Goal: Task Accomplishment & Management: Use online tool/utility

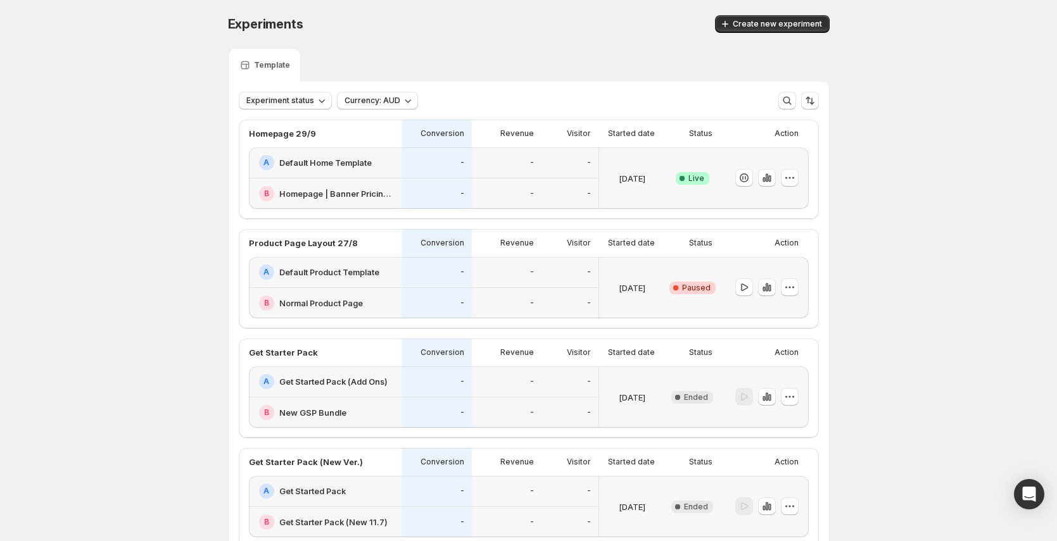
click at [553, 166] on div "-" at bounding box center [570, 162] width 42 height 15
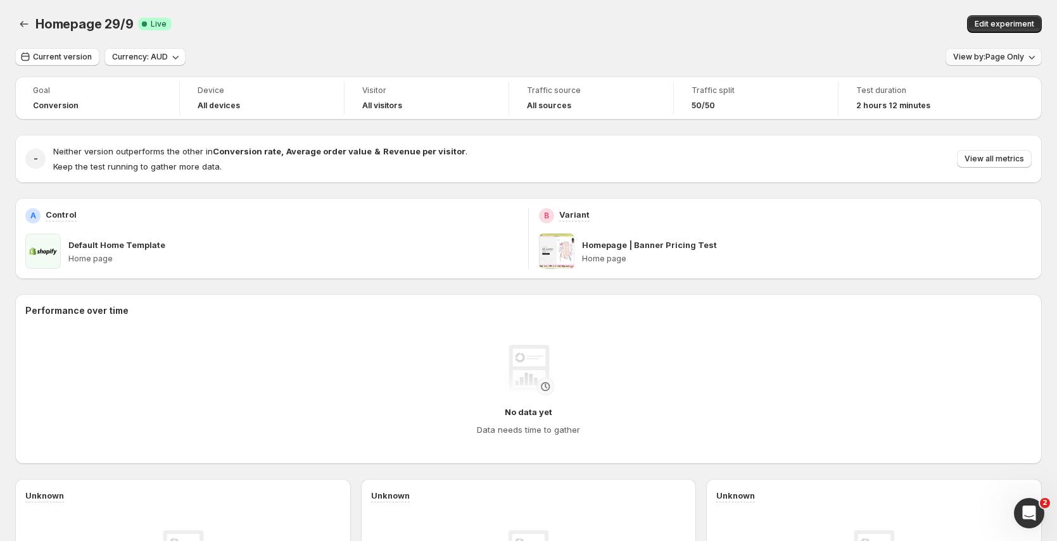
click at [995, 59] on span "View by: Page Only" at bounding box center [988, 57] width 71 height 10
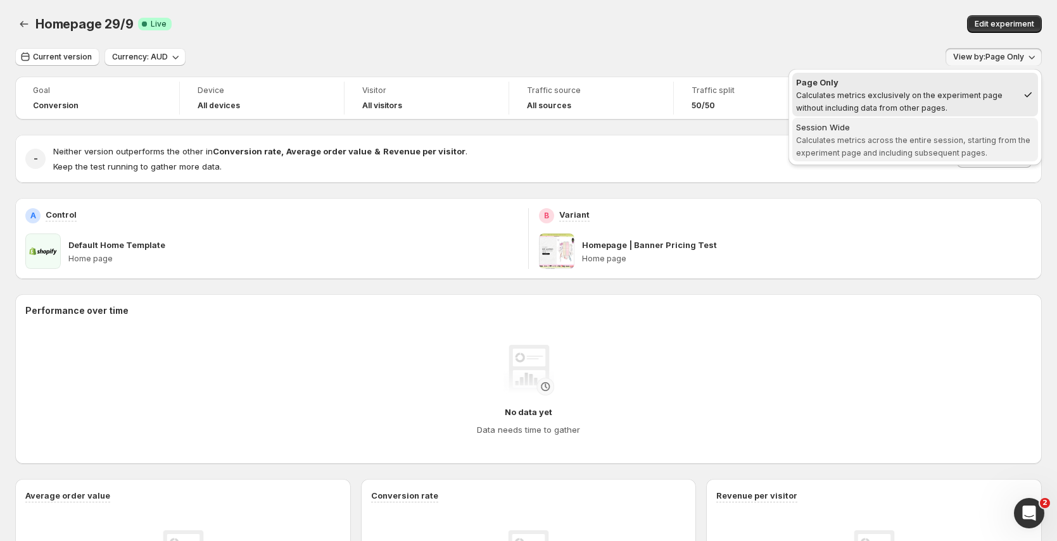
click at [915, 136] on span "Calculates metrics across the entire session, starting from the experiment page…" at bounding box center [913, 146] width 234 height 22
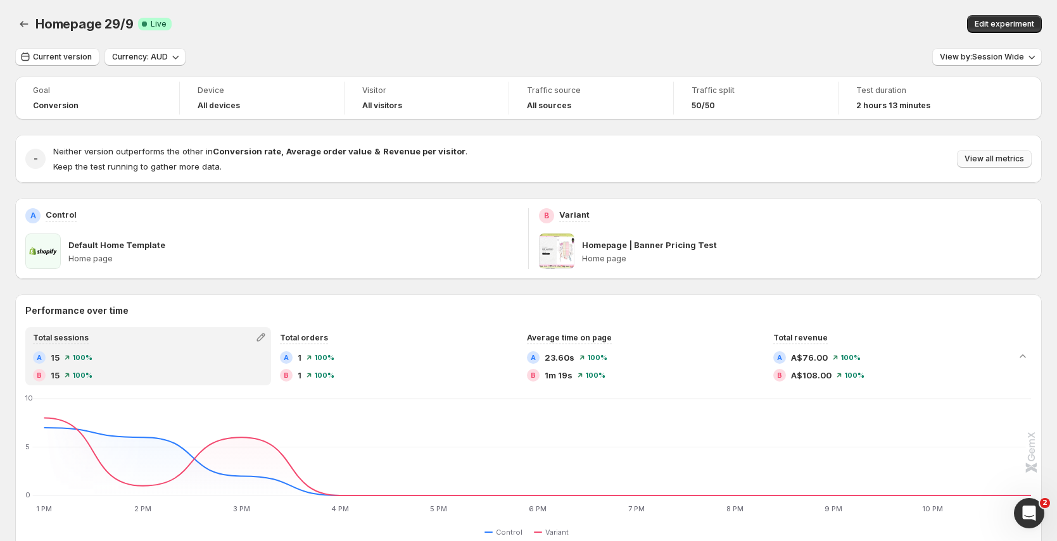
click at [987, 160] on span "View all metrics" at bounding box center [994, 159] width 60 height 10
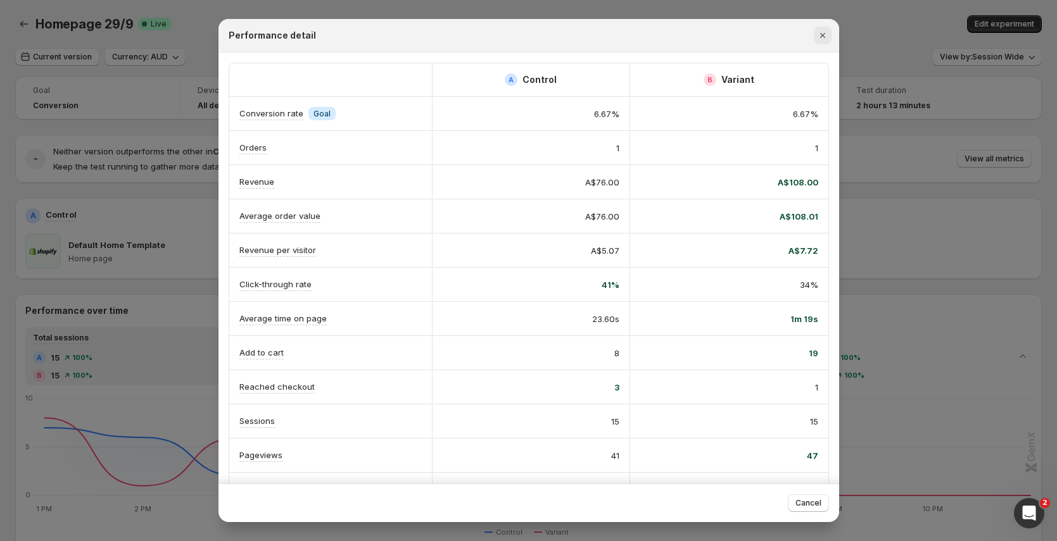
click at [825, 36] on icon "Close" at bounding box center [822, 35] width 13 height 13
